Goal: Navigation & Orientation: Find specific page/section

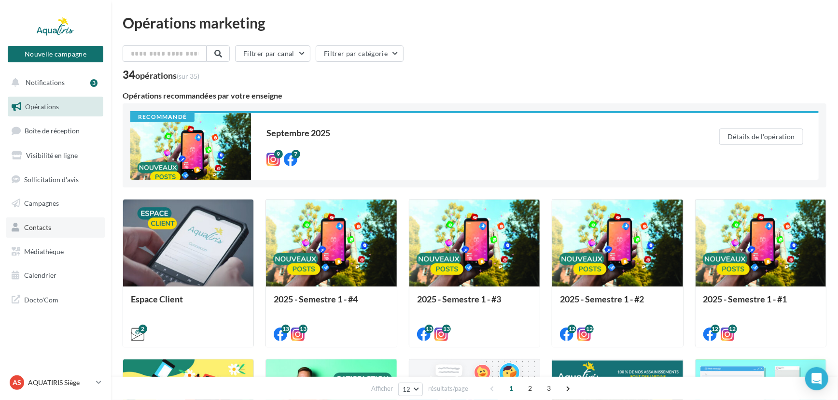
click at [66, 234] on link "Contacts" at bounding box center [55, 227] width 99 height 20
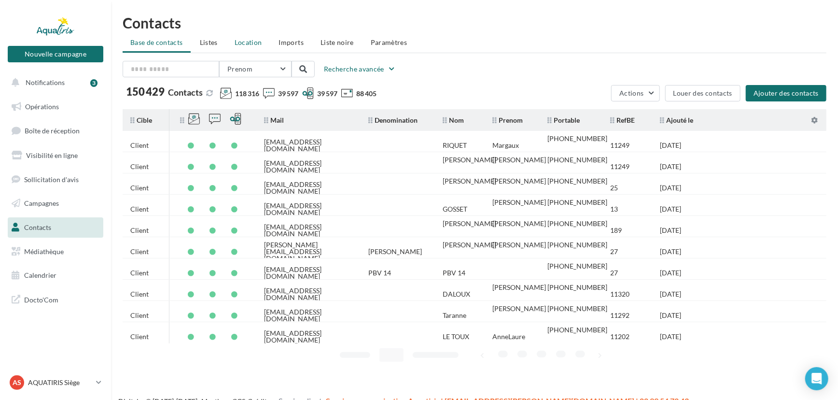
click at [243, 36] on li "Location" at bounding box center [248, 42] width 43 height 17
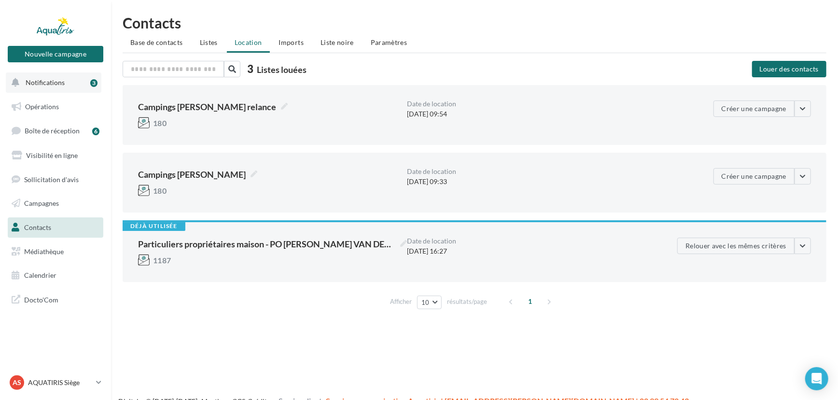
click at [37, 85] on span "Notifications" at bounding box center [45, 82] width 39 height 8
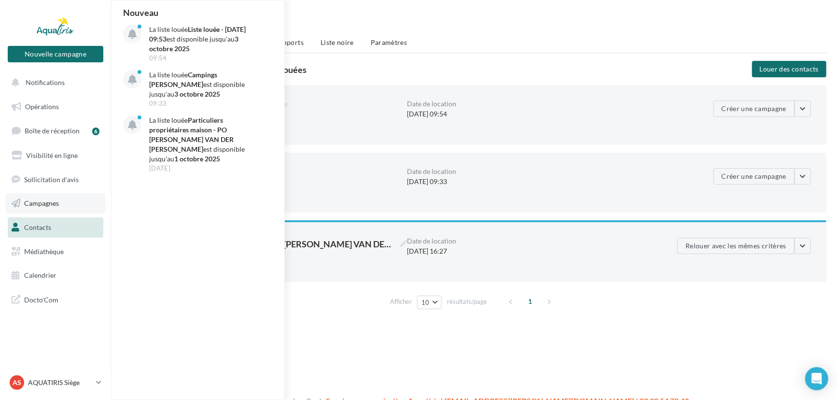
click at [78, 207] on link "Campagnes" at bounding box center [55, 203] width 99 height 20
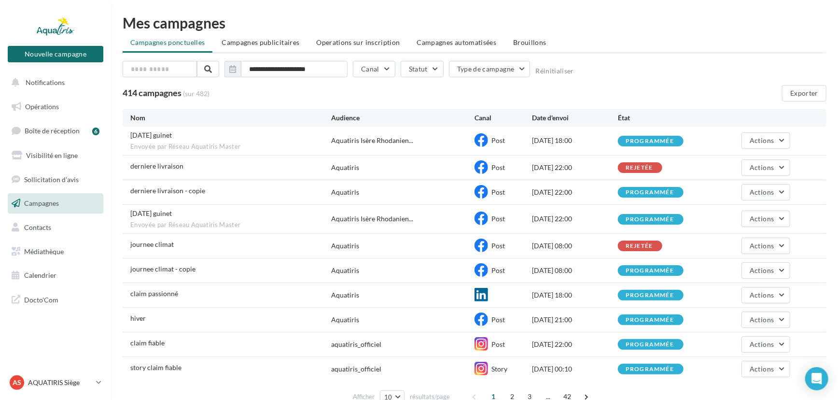
click at [45, 370] on nav "Nouvelle campagne Nouvelle campagne Notifications Opérations Boîte de réception…" at bounding box center [55, 200] width 111 height 400
click at [44, 375] on div "AS AQUATIRIS Siège Steeve_Tessier" at bounding box center [51, 382] width 83 height 14
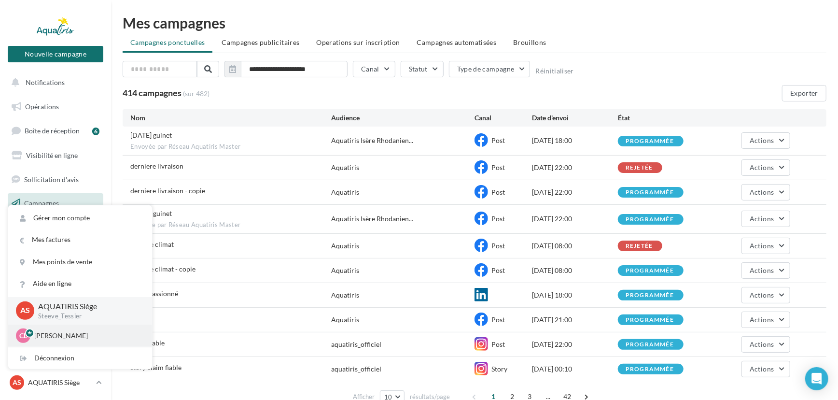
click at [51, 343] on div "CL Chloé Lallée chloe.lallee@aquatiris.fr" at bounding box center [80, 335] width 144 height 22
click at [36, 341] on div "CL Chloé Lallée chloe.lallee@aquatiris.fr" at bounding box center [80, 335] width 128 height 14
